Goal: Transaction & Acquisition: Purchase product/service

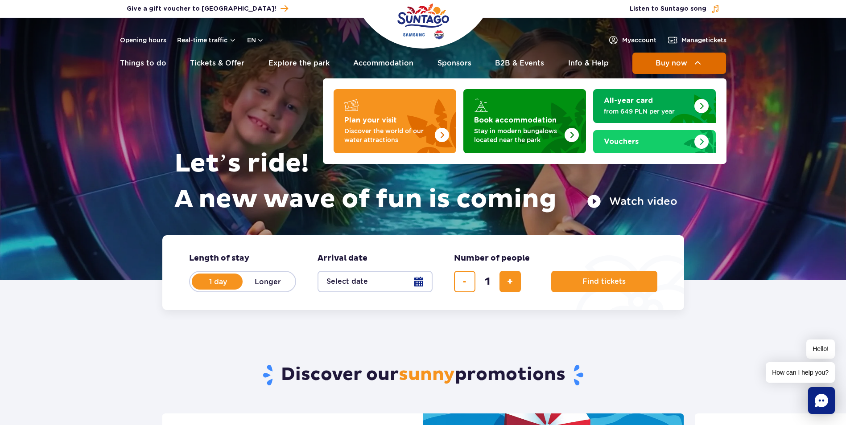
click at [667, 69] on button "Buy now" at bounding box center [679, 63] width 94 height 21
click at [672, 58] on button "Buy now" at bounding box center [679, 63] width 94 height 21
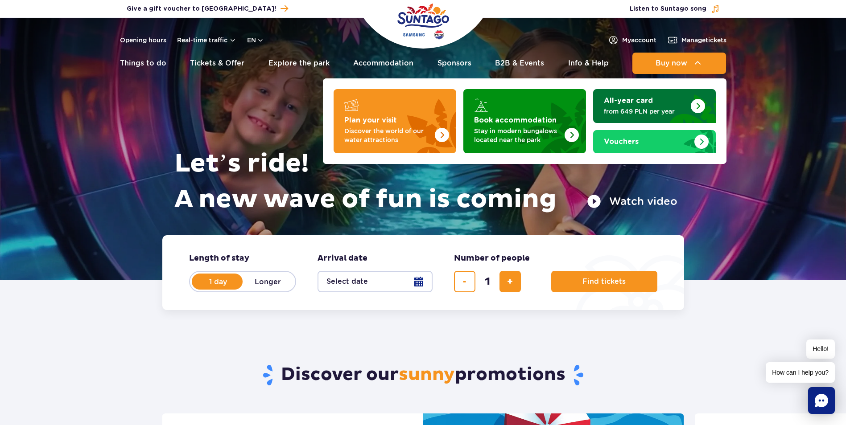
click at [659, 100] on img "All-year card" at bounding box center [687, 106] width 58 height 34
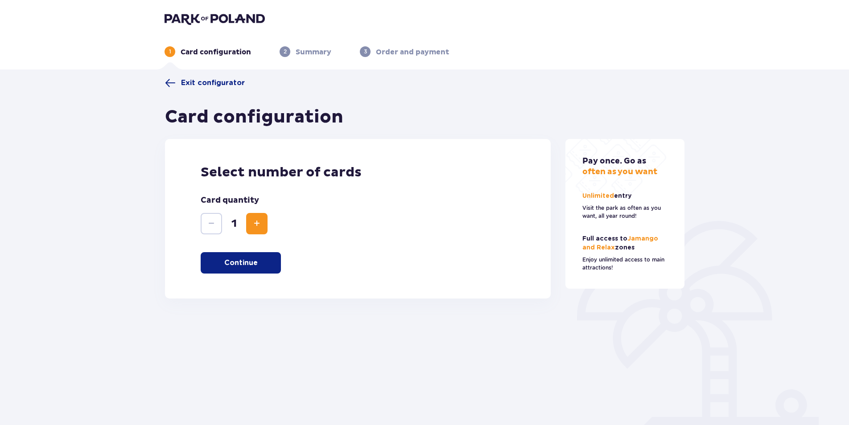
click at [255, 268] on p "Continue" at bounding box center [240, 263] width 33 height 10
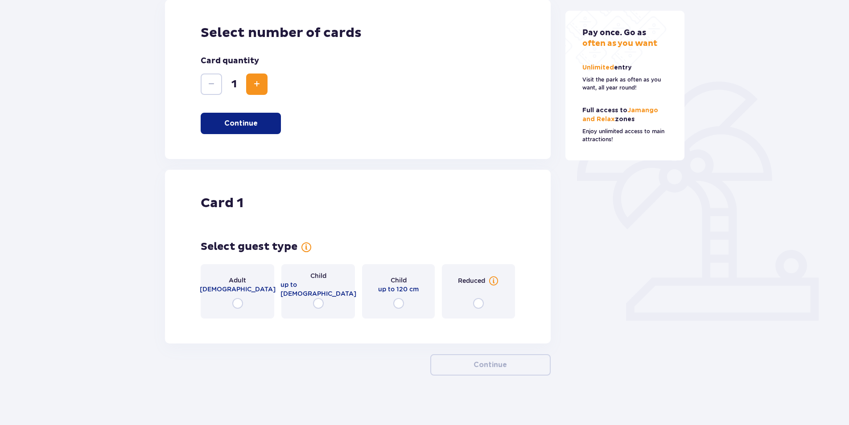
scroll to position [144, 0]
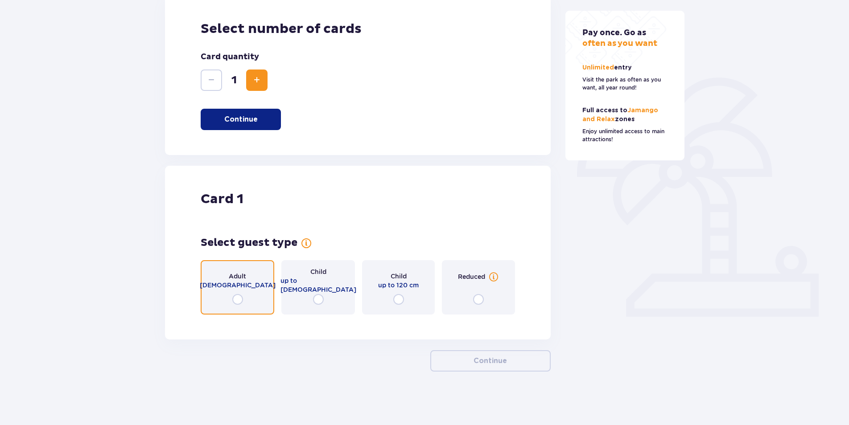
click at [234, 300] on input "radio" at bounding box center [237, 299] width 11 height 11
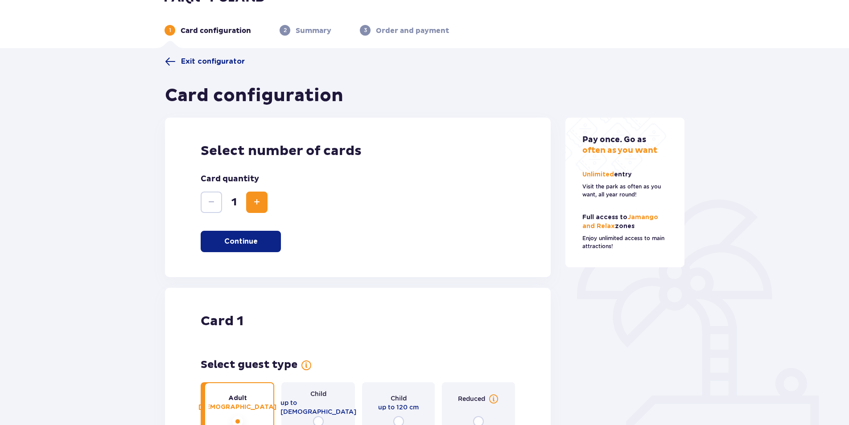
scroll to position [0, 0]
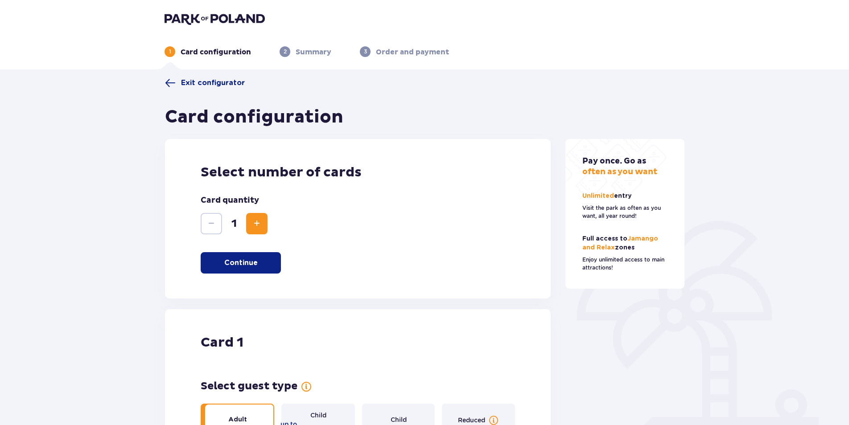
click at [222, 17] on img at bounding box center [215, 18] width 100 height 12
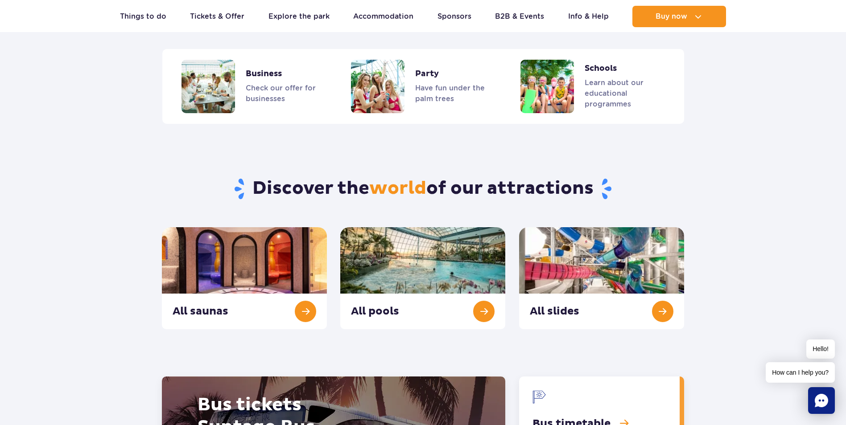
scroll to position [907, 0]
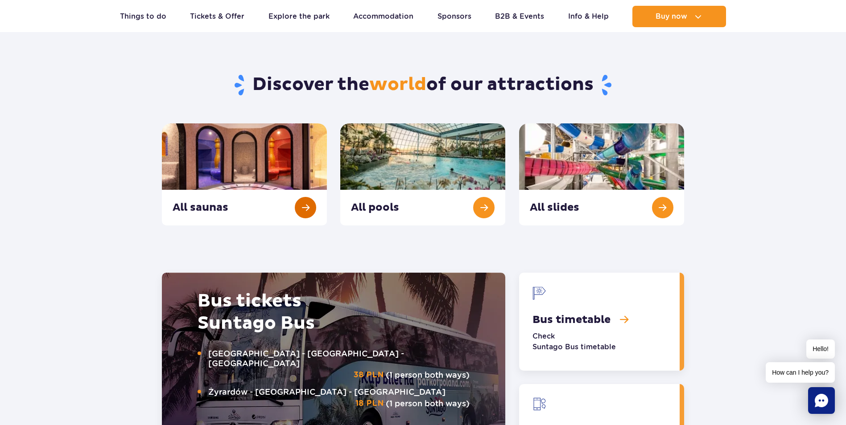
click at [305, 214] on link "All saunas" at bounding box center [244, 175] width 165 height 102
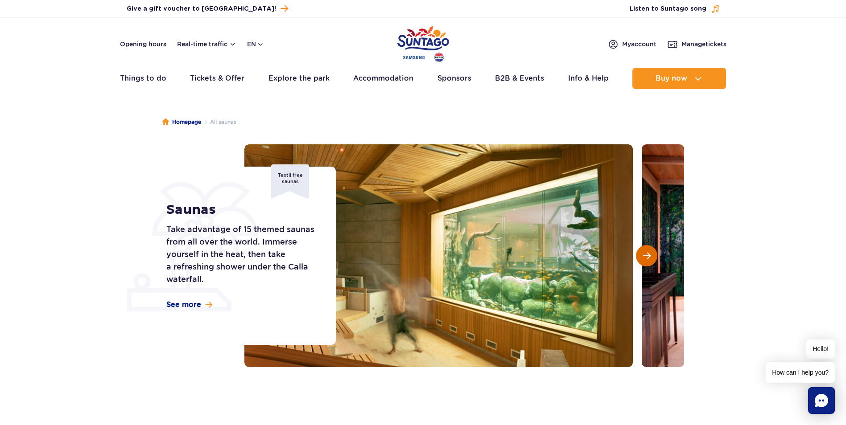
click at [645, 262] on button "Next slide" at bounding box center [646, 255] width 21 height 21
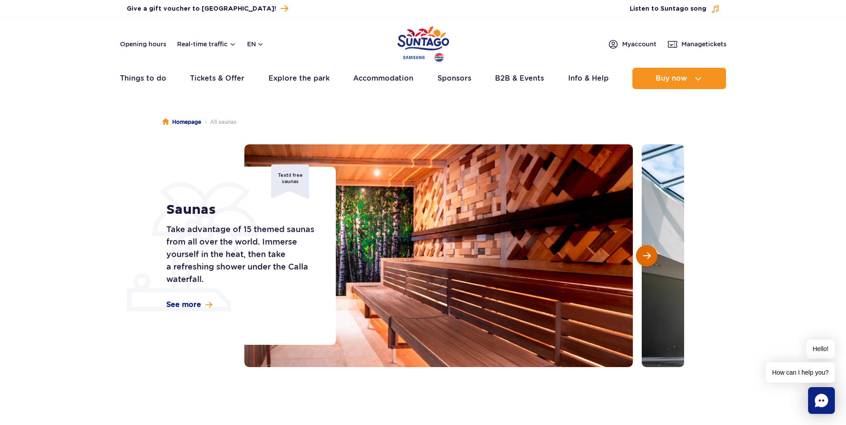
click at [645, 262] on button "Next slide" at bounding box center [646, 255] width 21 height 21
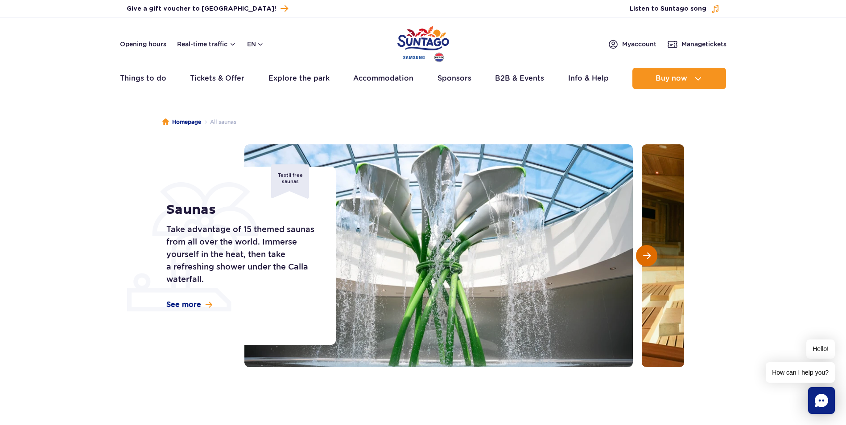
click at [645, 262] on button "Next slide" at bounding box center [646, 255] width 21 height 21
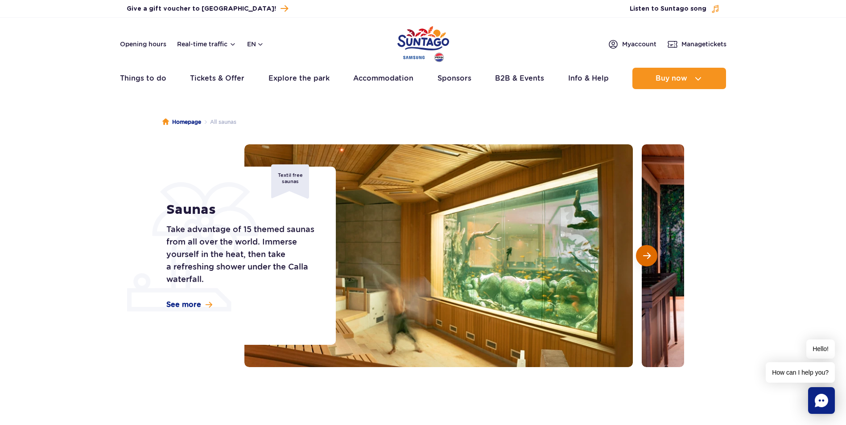
click at [645, 262] on button "Next slide" at bounding box center [646, 255] width 21 height 21
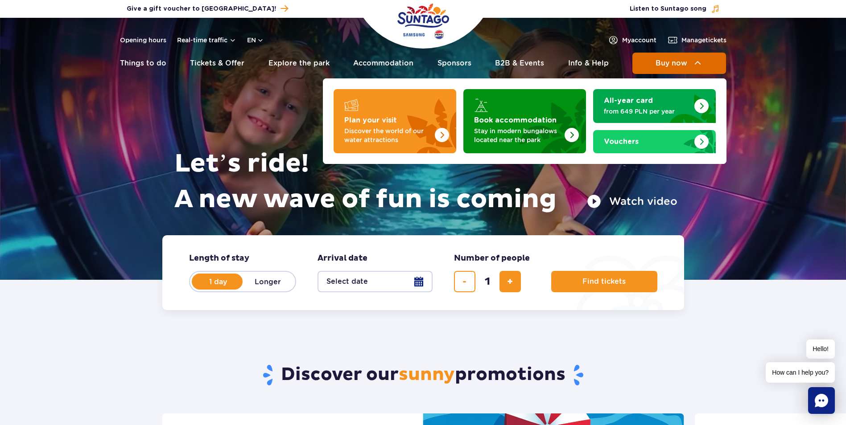
drag, startPoint x: 653, startPoint y: 66, endPoint x: 647, endPoint y: 60, distance: 8.5
click at [652, 65] on button "Buy now" at bounding box center [679, 63] width 94 height 21
click at [647, 60] on button "Buy now" at bounding box center [679, 63] width 94 height 21
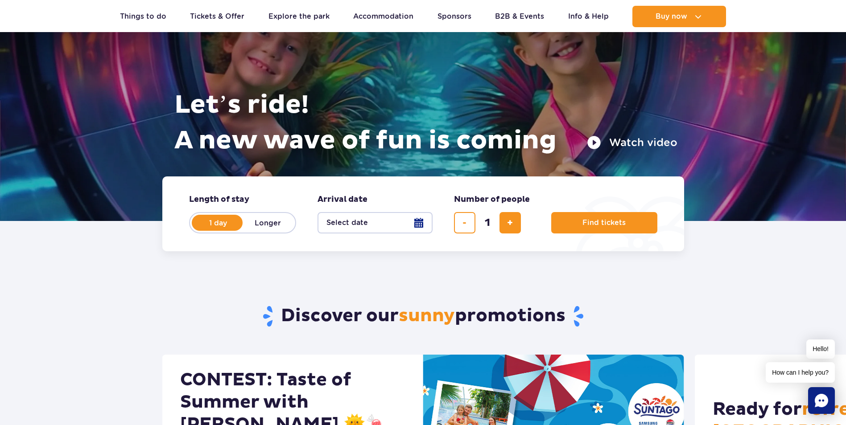
scroll to position [16, 0]
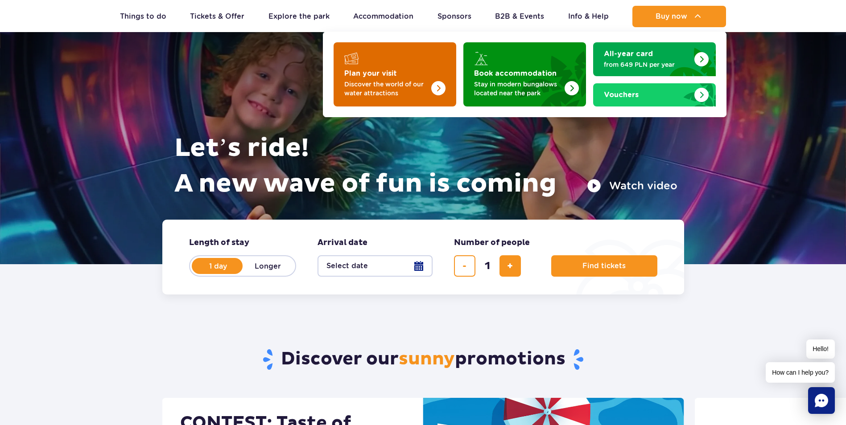
click at [360, 74] on strong "Plan your visit" at bounding box center [370, 73] width 53 height 7
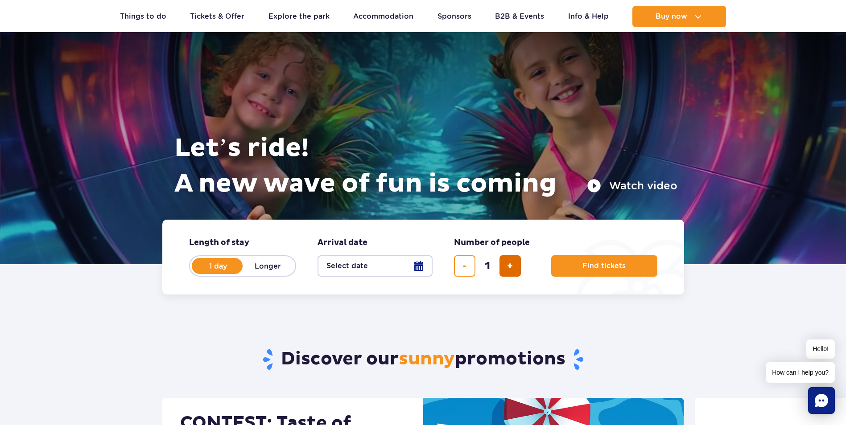
click at [508, 266] on span "add ticket" at bounding box center [510, 266] width 6 height 0
type input "2"
click at [392, 266] on button "Select date" at bounding box center [374, 266] width 115 height 21
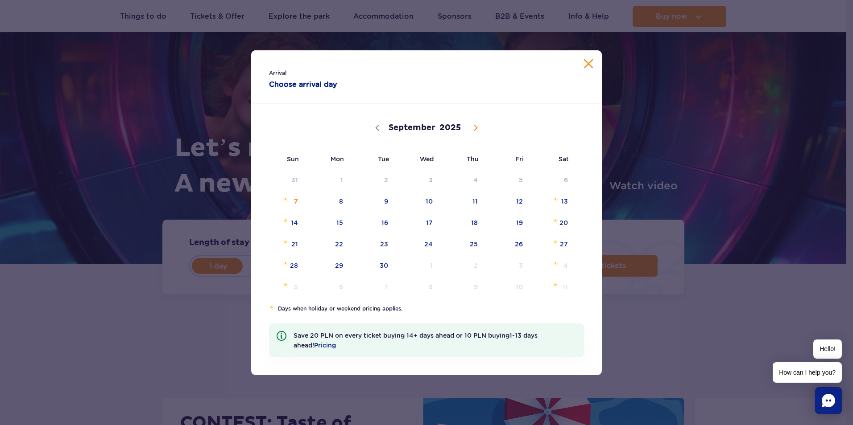
click at [585, 63] on button "Close calendar" at bounding box center [588, 63] width 9 height 9
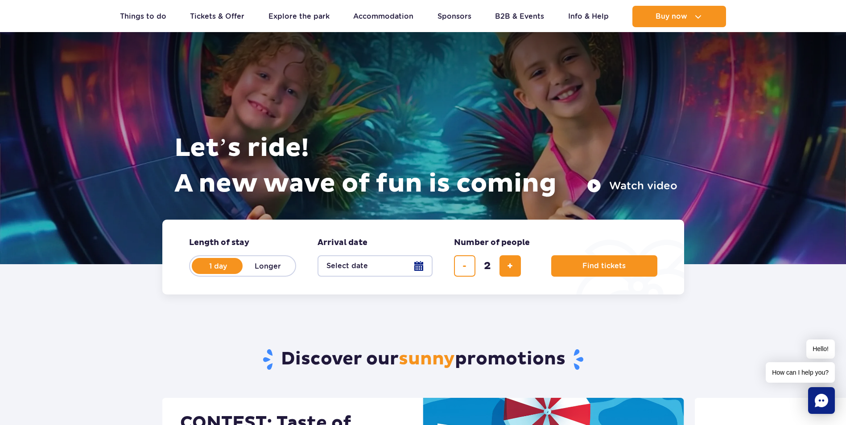
click at [353, 264] on button "Select date" at bounding box center [374, 266] width 115 height 21
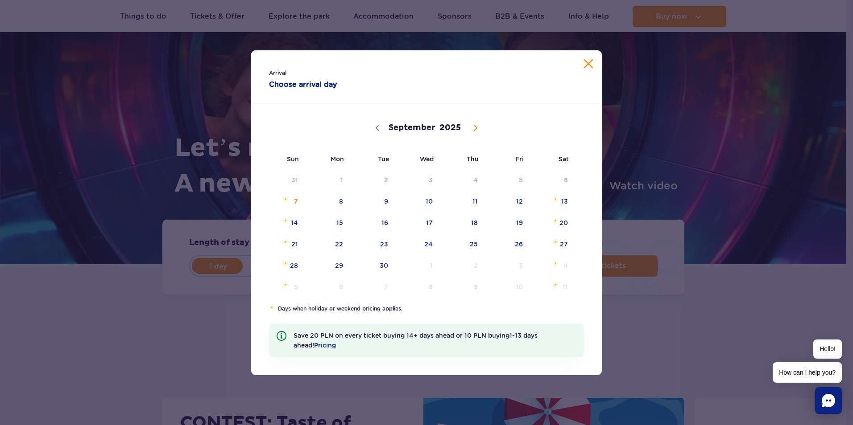
click at [592, 65] on button "Close calendar" at bounding box center [588, 63] width 9 height 9
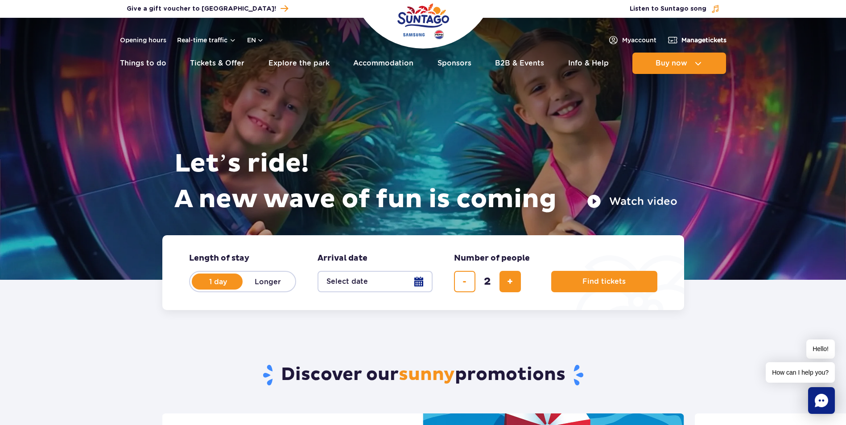
click at [687, 40] on span "Manage tickets" at bounding box center [703, 40] width 45 height 9
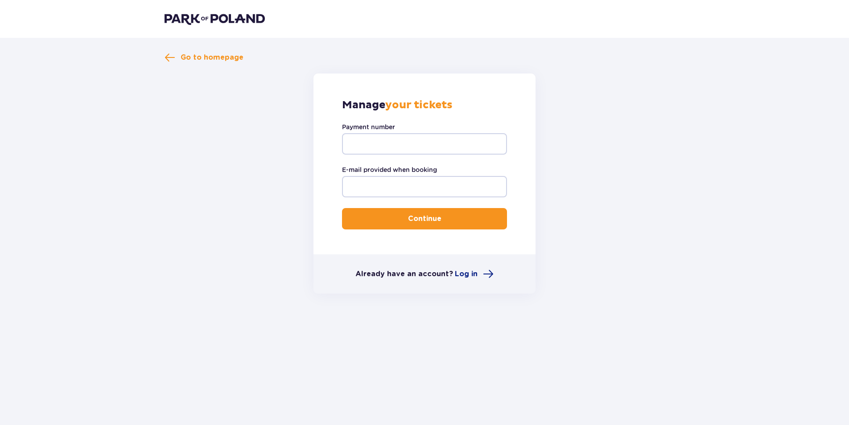
click at [196, 19] on img at bounding box center [215, 18] width 100 height 12
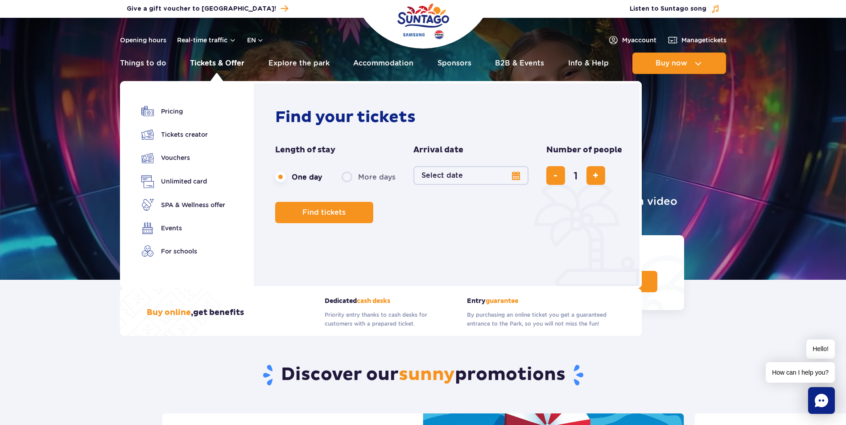
click at [211, 64] on link "Tickets & Offer" at bounding box center [217, 63] width 54 height 21
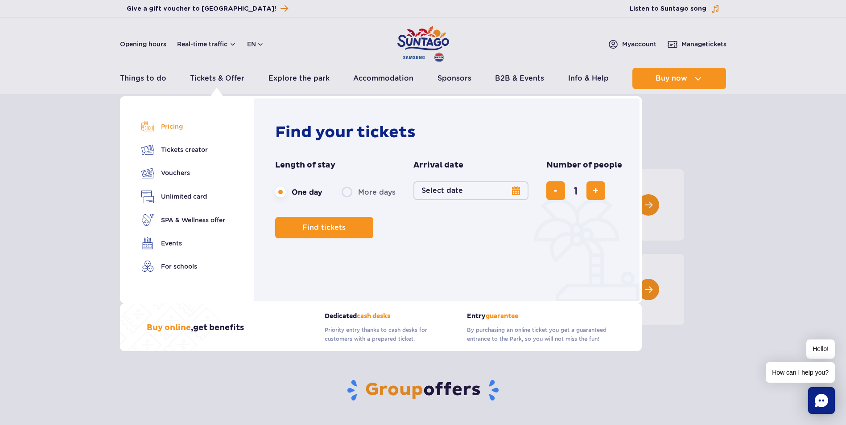
click at [166, 127] on link "Pricing" at bounding box center [183, 126] width 84 height 12
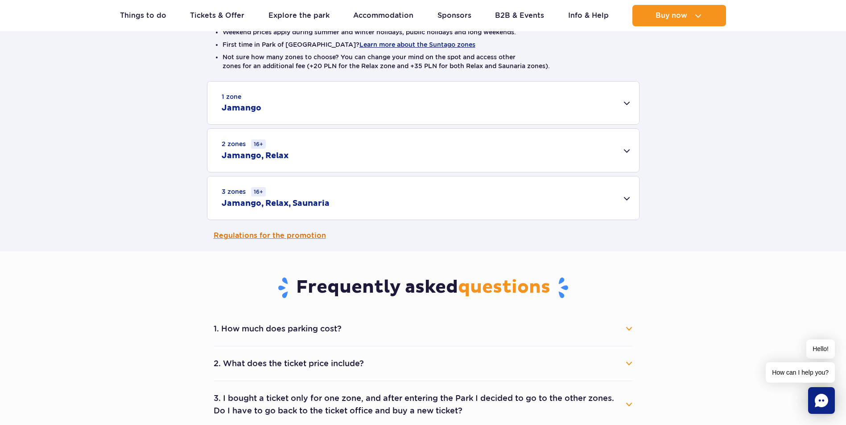
scroll to position [253, 0]
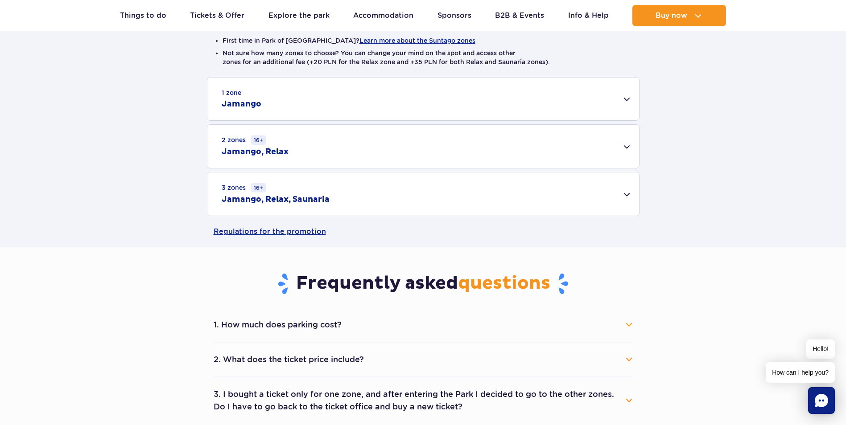
click at [348, 150] on div "2 zones 16+ [GEOGRAPHIC_DATA], Relax" at bounding box center [423, 146] width 432 height 43
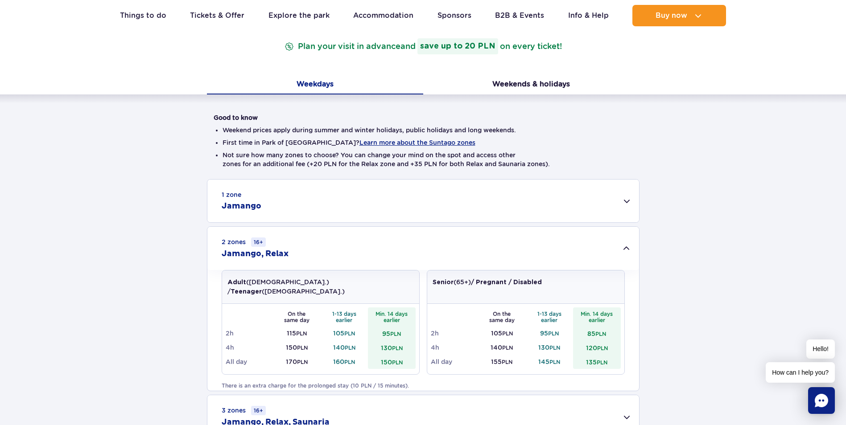
scroll to position [119, 0]
